Goal: Transaction & Acquisition: Purchase product/service

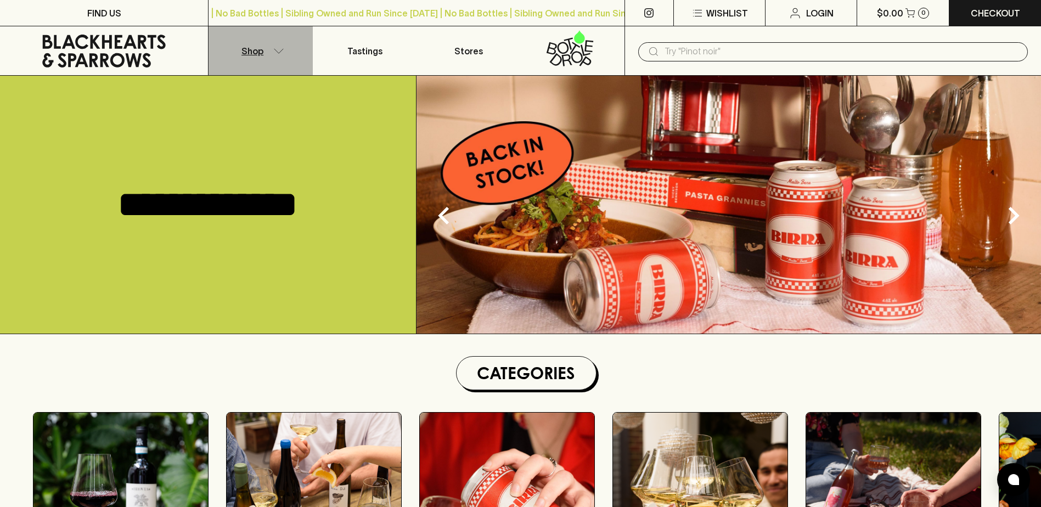
click at [282, 49] on icon "button" at bounding box center [278, 50] width 11 height 5
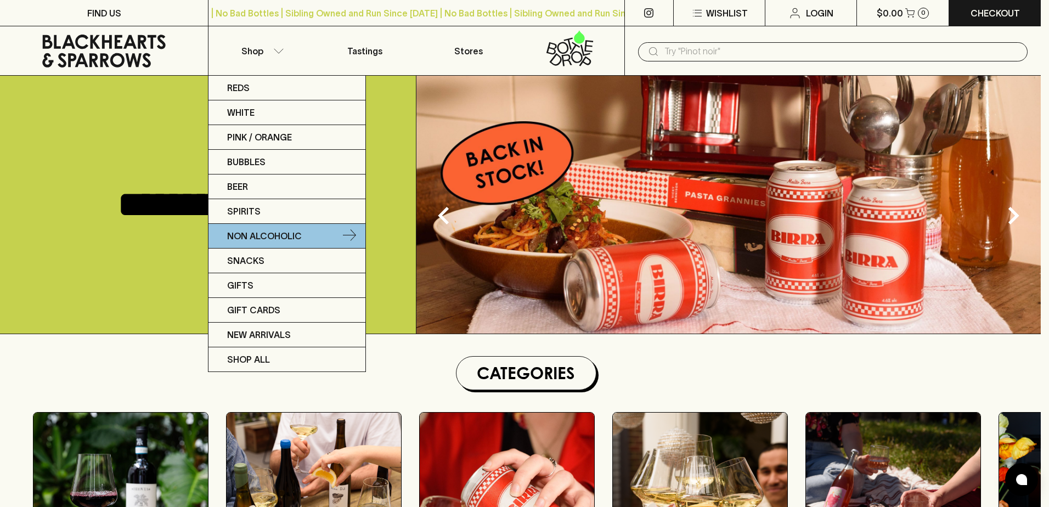
click at [282, 241] on p "Non Alcoholic" at bounding box center [264, 235] width 75 height 13
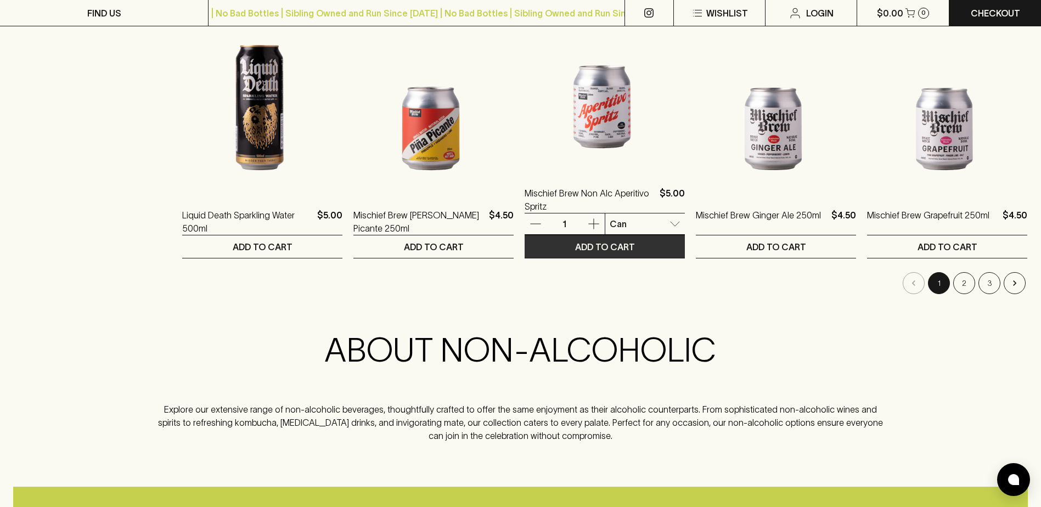
scroll to position [1152, 0]
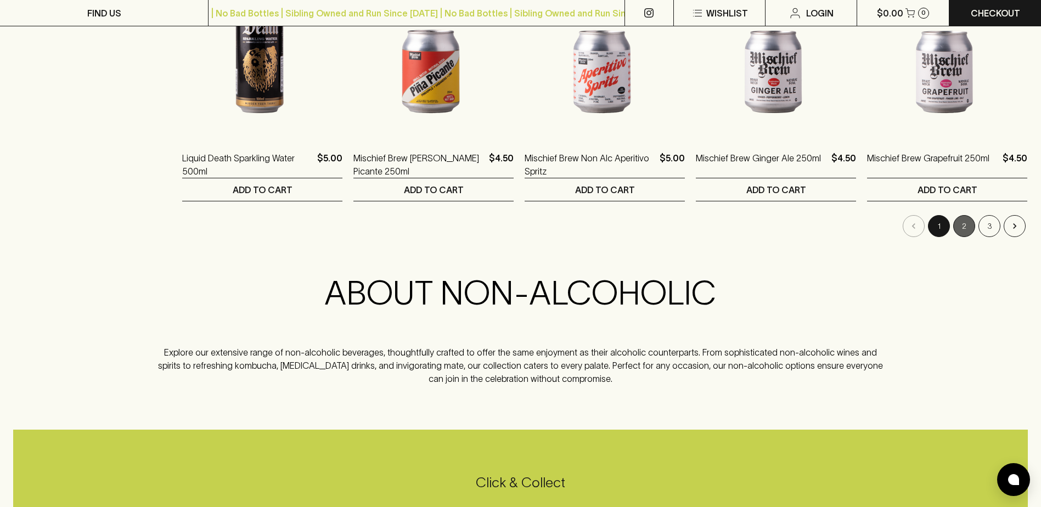
click at [971, 228] on button "2" at bounding box center [964, 226] width 22 height 22
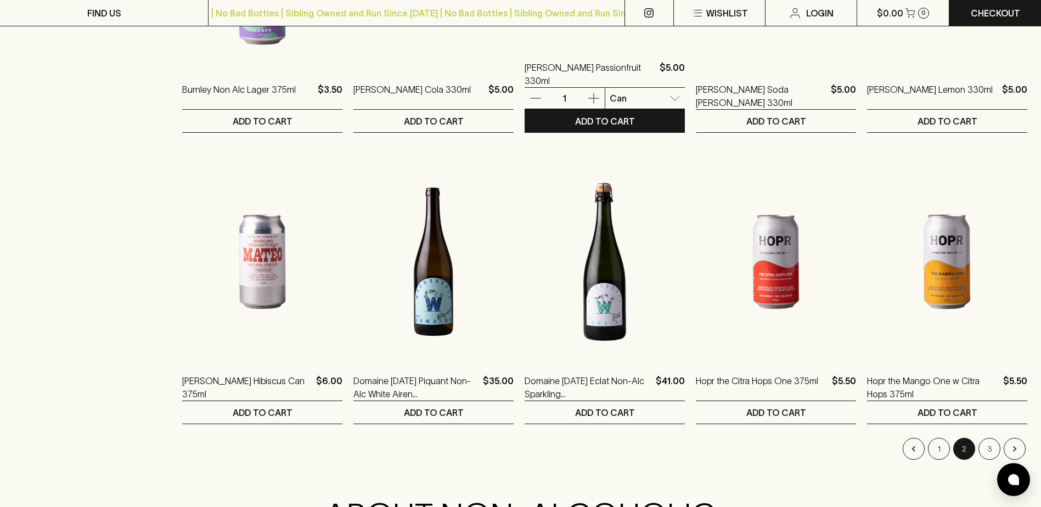
scroll to position [933, 0]
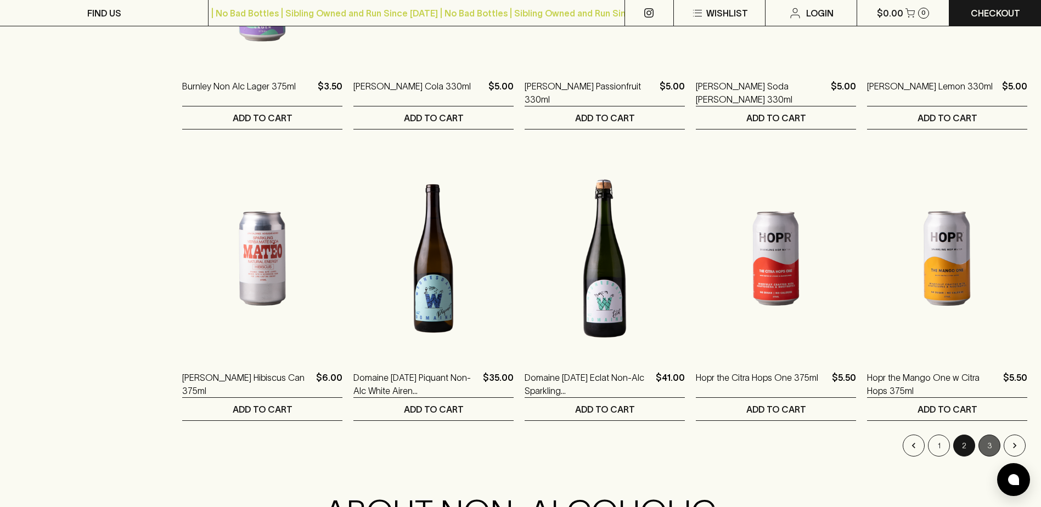
click at [988, 448] on button "3" at bounding box center [989, 446] width 22 height 22
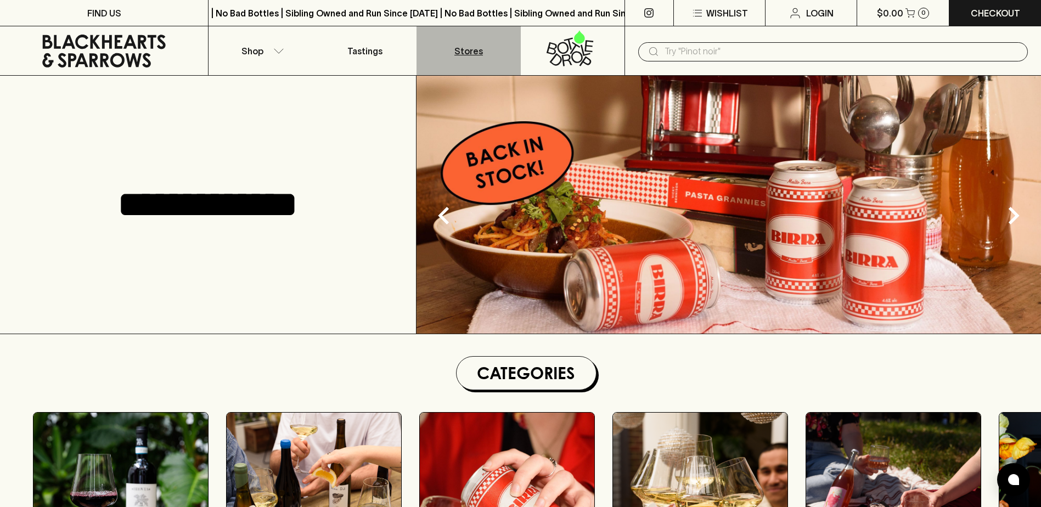
click at [462, 53] on p "Stores" at bounding box center [468, 50] width 29 height 13
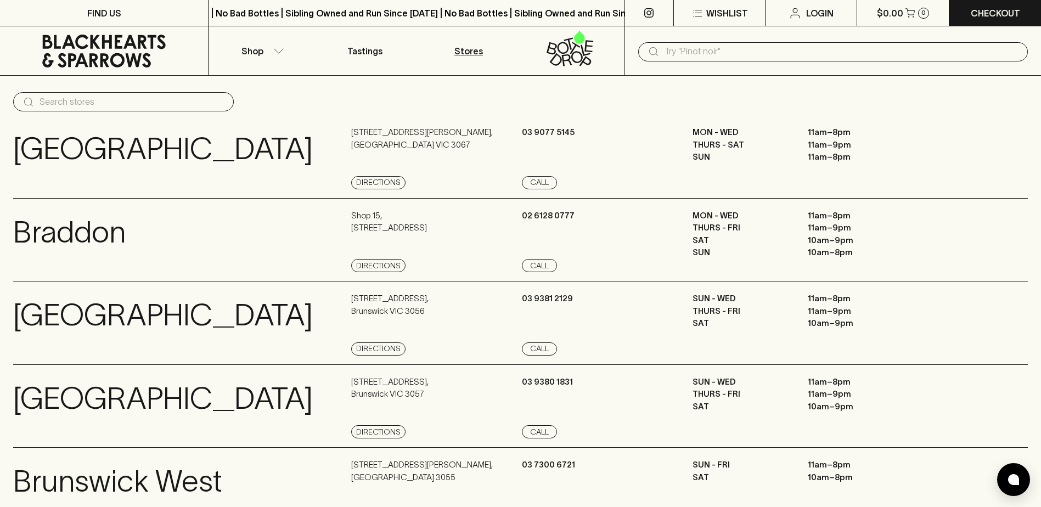
click at [122, 100] on input "text" at bounding box center [132, 102] width 185 height 18
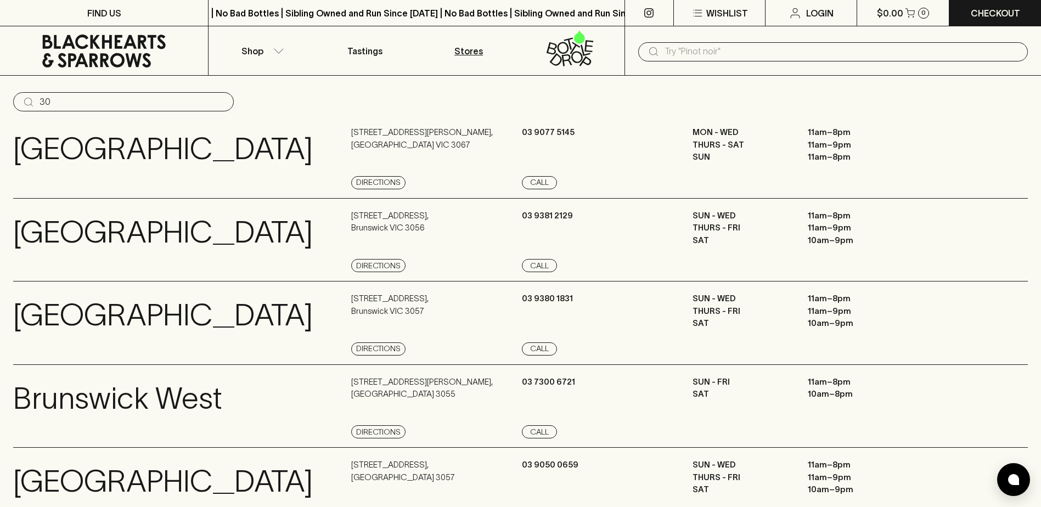
type input "3"
